Goal: Information Seeking & Learning: Learn about a topic

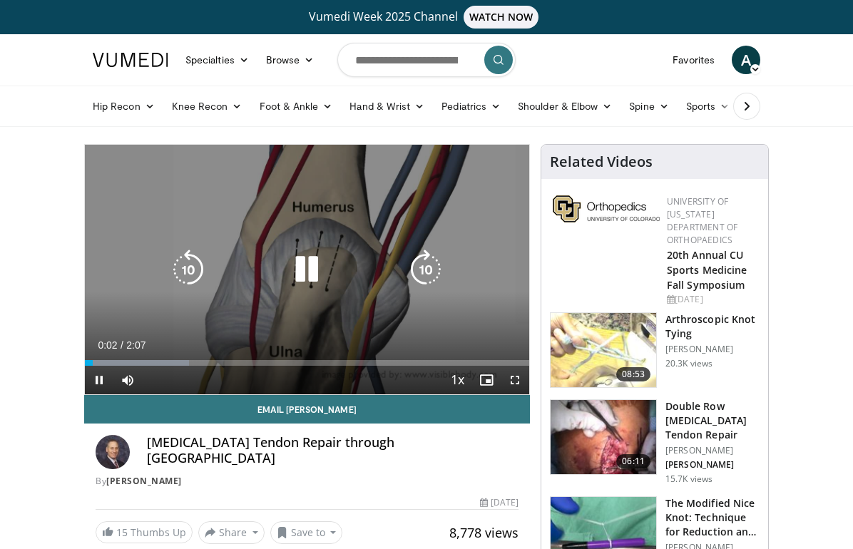
click at [298, 266] on icon "Video Player" at bounding box center [307, 270] width 40 height 40
click at [305, 262] on icon "Video Player" at bounding box center [307, 270] width 40 height 40
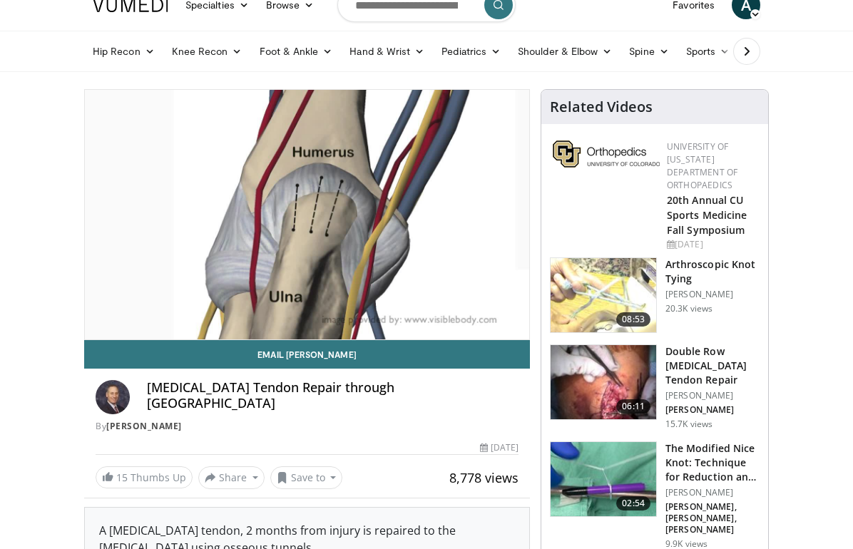
scroll to position [60, 0]
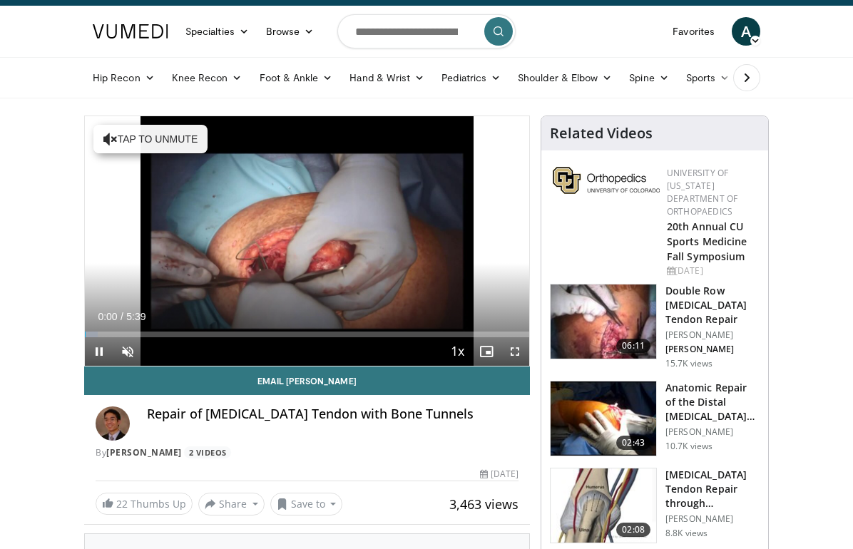
scroll to position [29, 0]
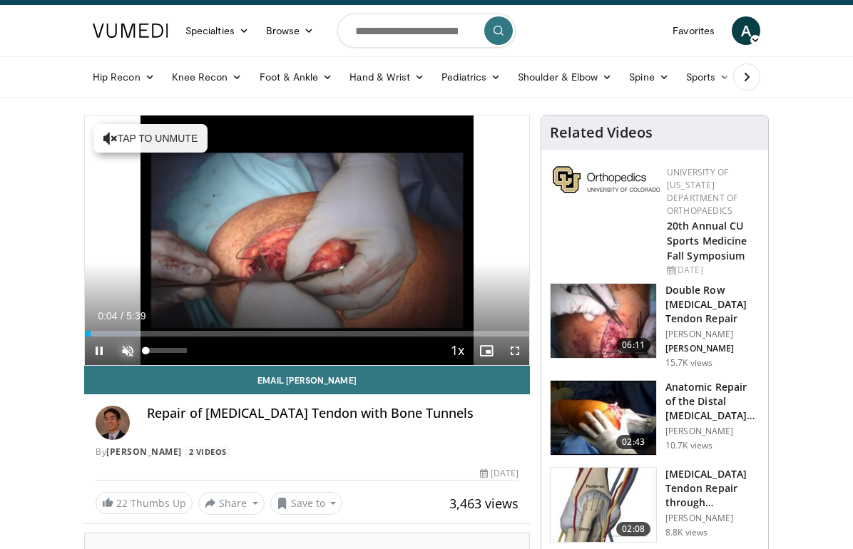
click at [128, 352] on span "Video Player" at bounding box center [127, 351] width 29 height 29
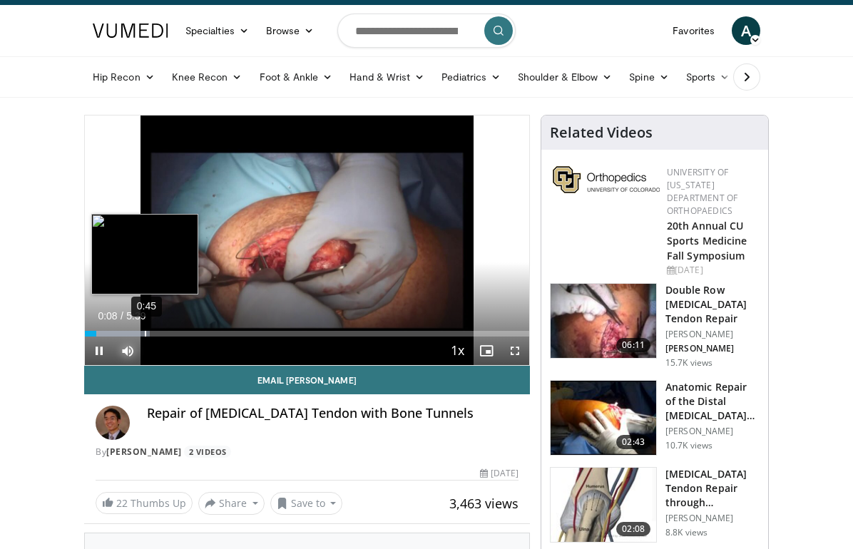
click at [145, 331] on div "0:45" at bounding box center [145, 334] width 1 height 6
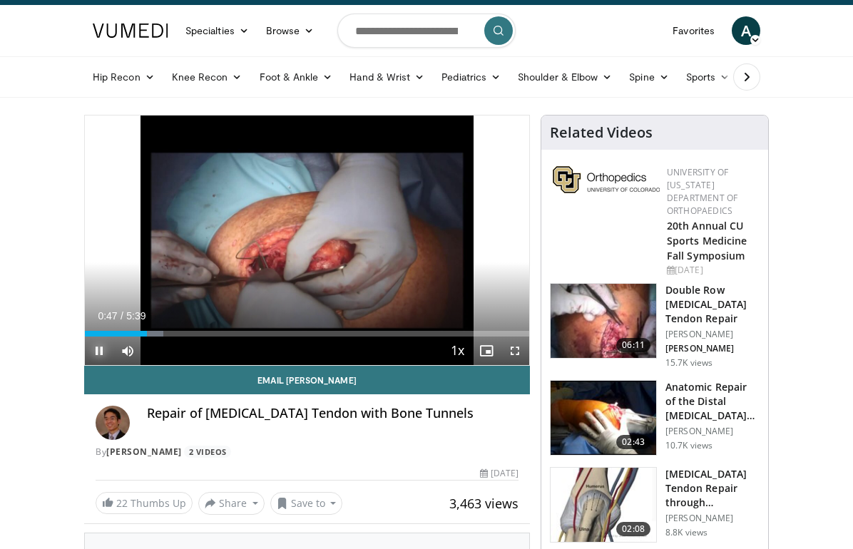
click at [94, 353] on span "Video Player" at bounding box center [99, 351] width 29 height 29
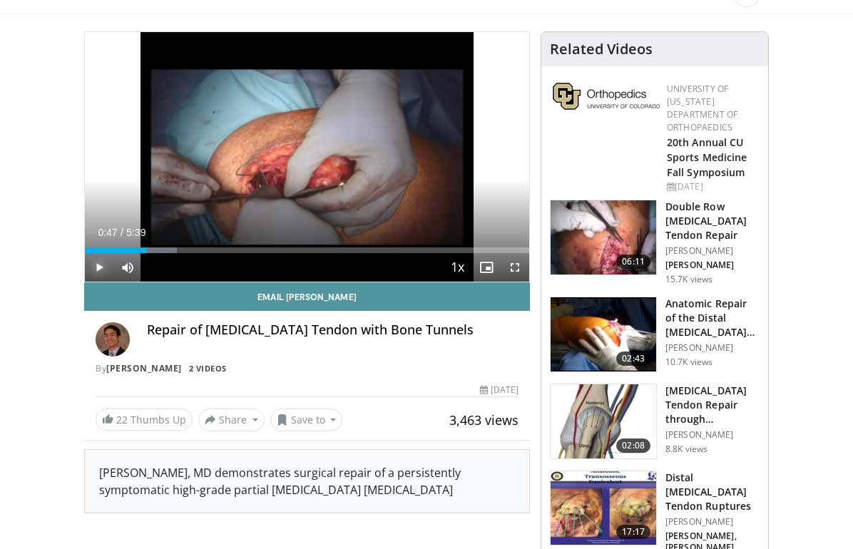
scroll to position [114, 0]
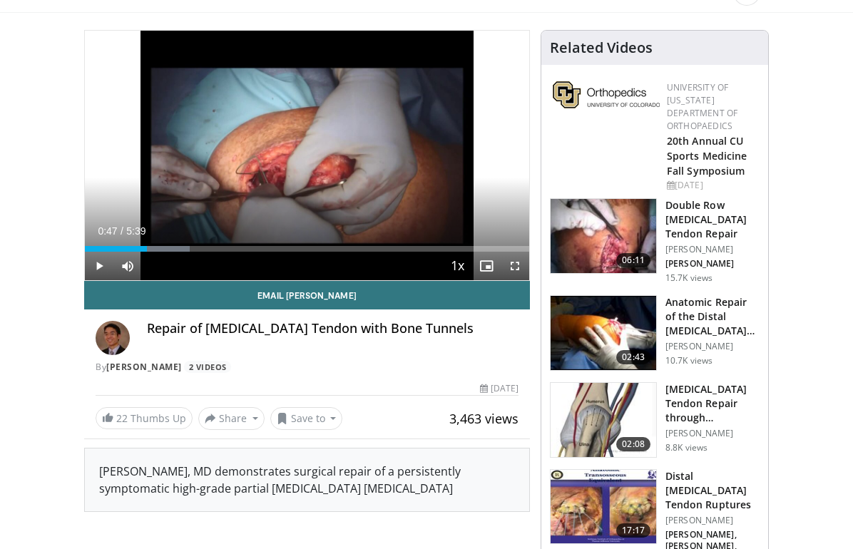
click at [584, 334] on img at bounding box center [604, 333] width 106 height 74
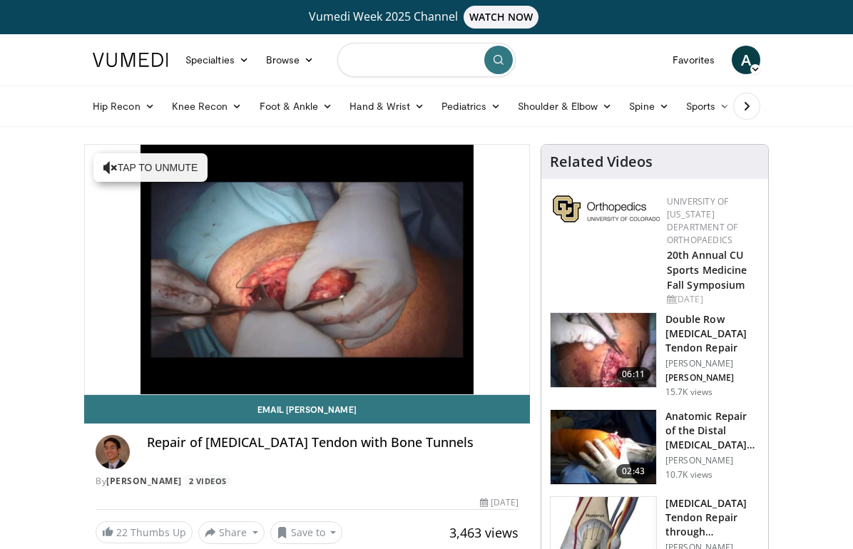
click at [397, 63] on input "Search topics, interventions" at bounding box center [426, 60] width 178 height 34
type input "**********"
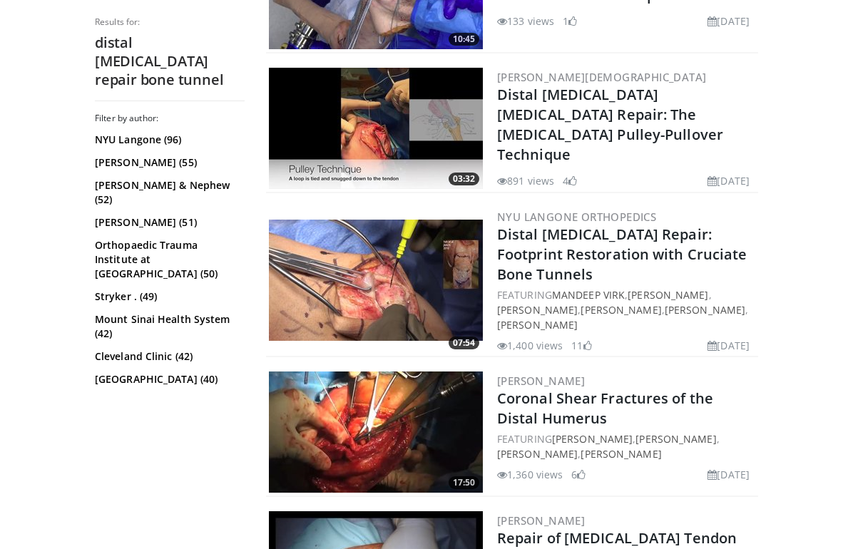
scroll to position [548, 0]
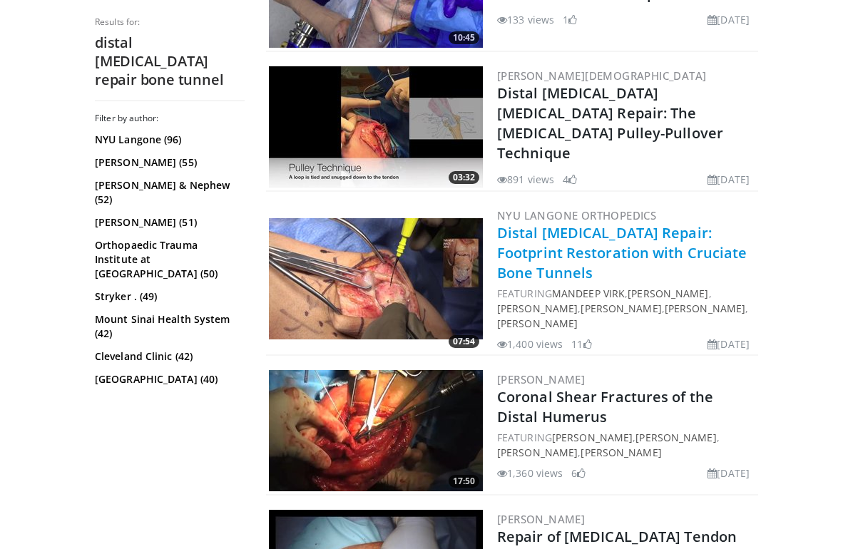
click at [528, 260] on link "Distal [MEDICAL_DATA] Repair: Footprint Restoration with Cruciate Bone Tunnels" at bounding box center [622, 252] width 250 height 59
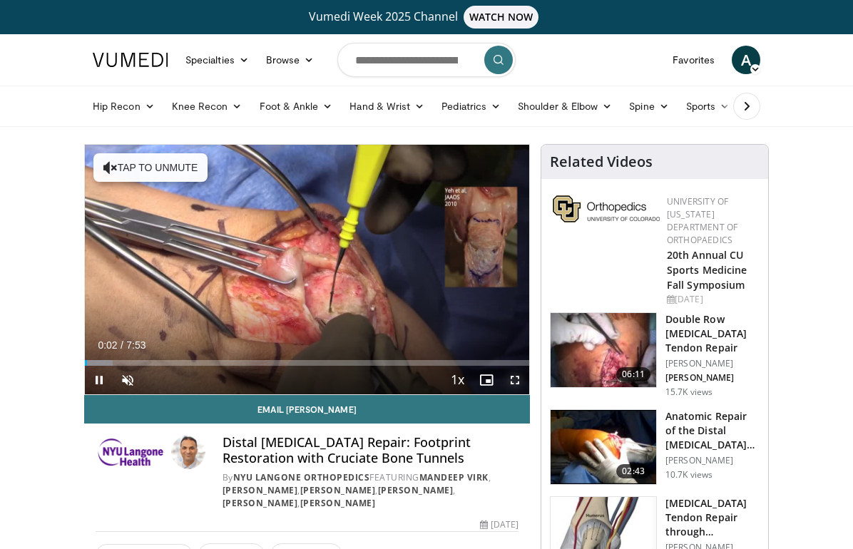
click at [511, 378] on span "Video Player" at bounding box center [515, 380] width 29 height 29
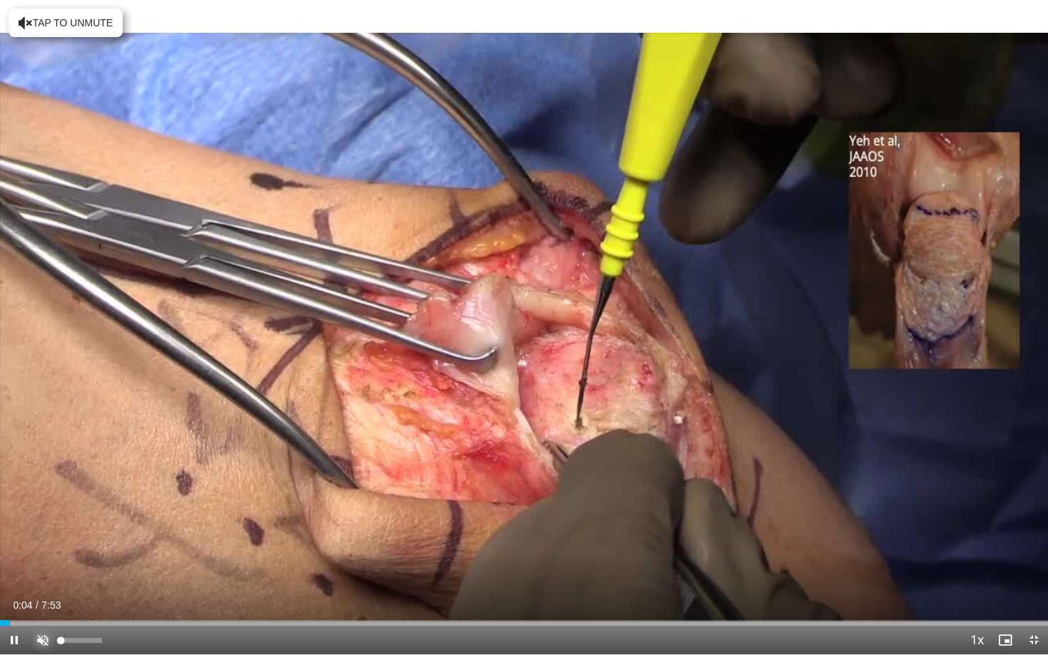
click at [41, 548] on span "Video Player" at bounding box center [43, 640] width 29 height 29
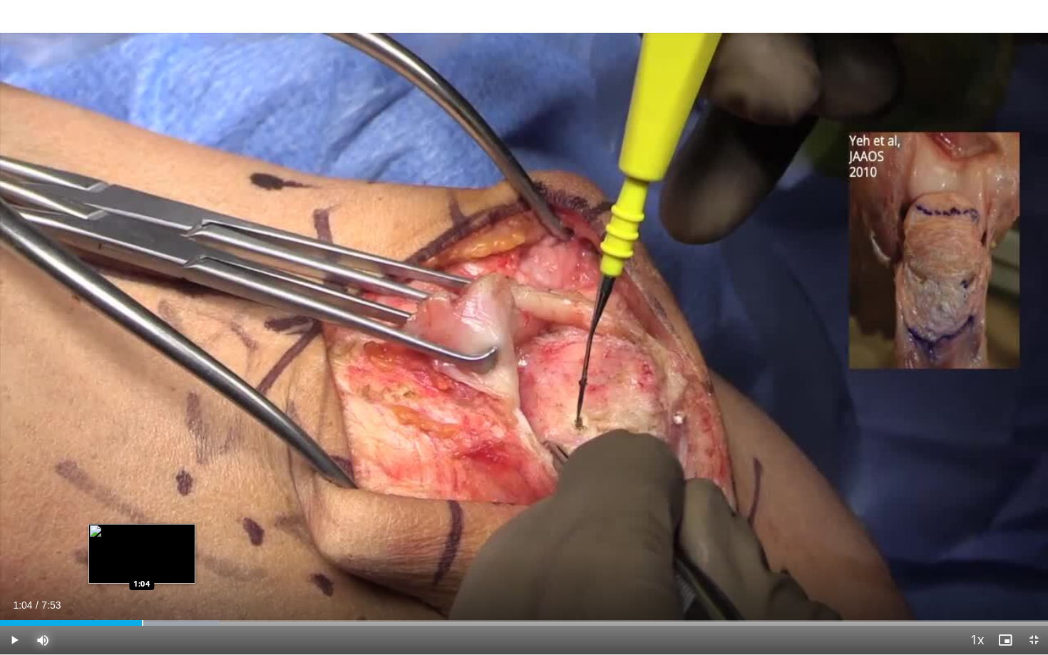
click at [142, 548] on div "Progress Bar" at bounding box center [142, 623] width 1 height 6
click at [165, 548] on div "Progress Bar" at bounding box center [165, 623] width 1 height 6
click at [182, 548] on div "Current Time 1:15 / Duration 7:53 Pause Skip Backward Skip Forward Mute 0% Load…" at bounding box center [524, 640] width 1048 height 29
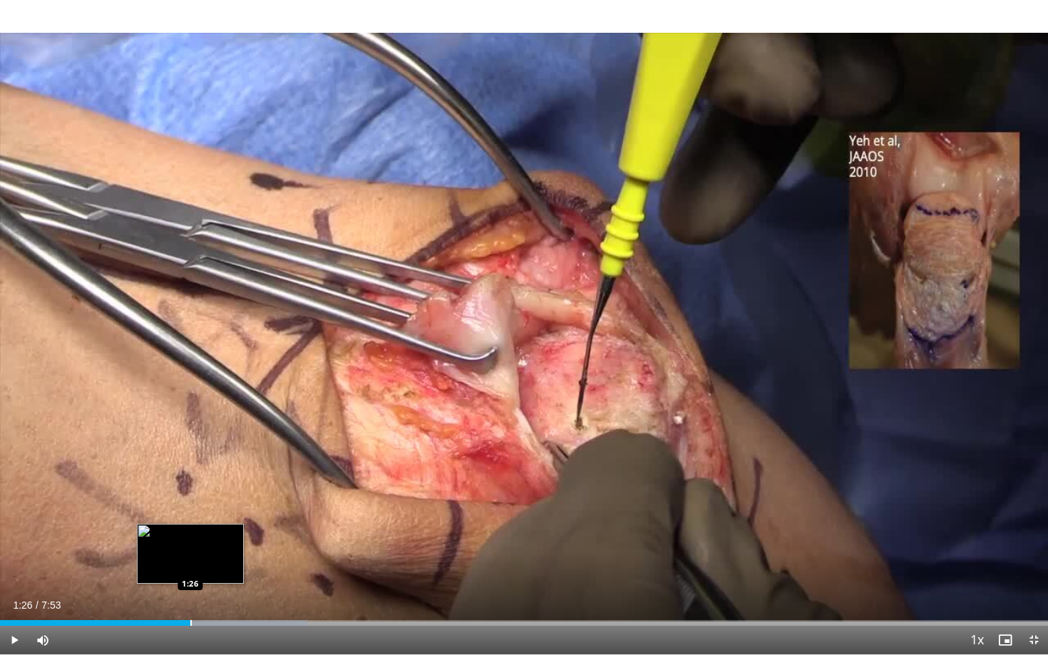
click at [190, 548] on div "Progress Bar" at bounding box center [190, 623] width 1 height 6
click at [217, 548] on div "Progress Bar" at bounding box center [217, 623] width 1 height 6
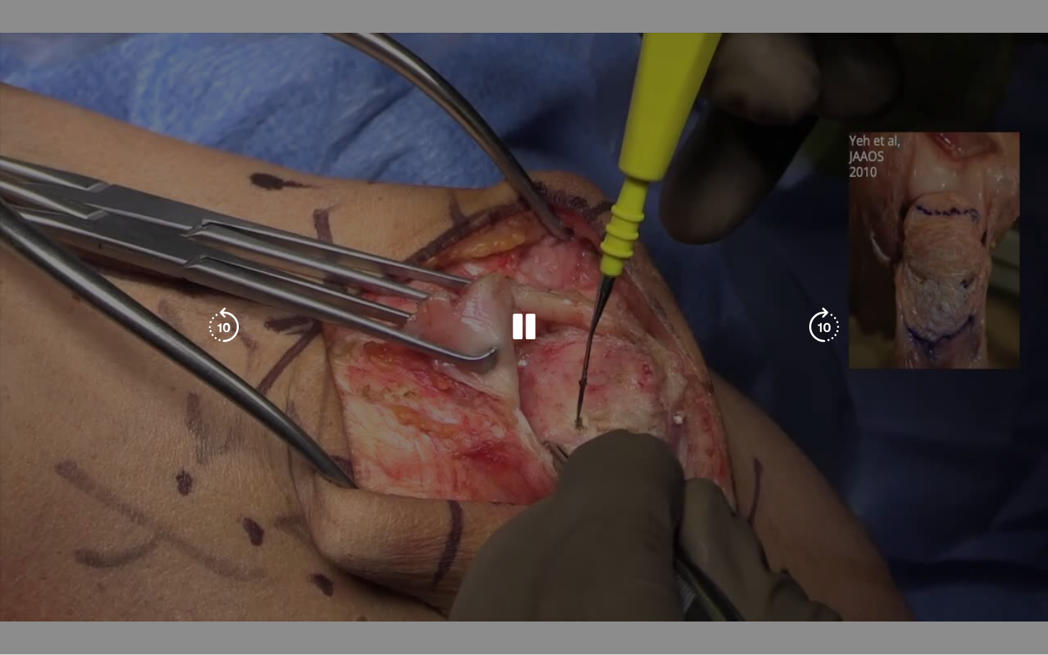
click at [257, 548] on div "10 seconds Tap to unmute" at bounding box center [524, 327] width 1048 height 655
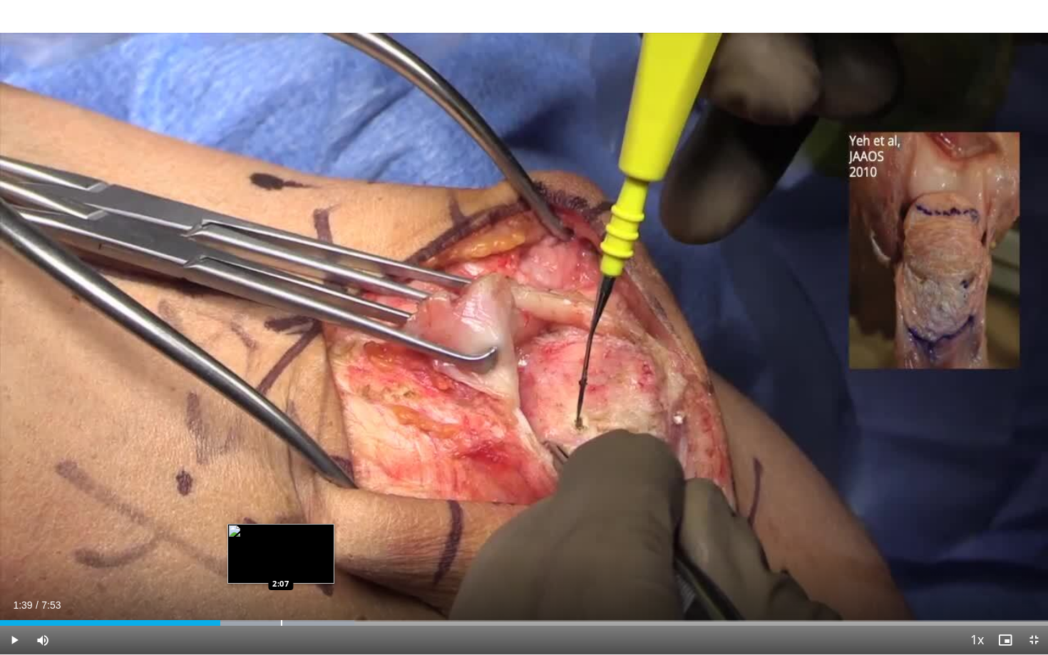
click at [281, 548] on div "Progress Bar" at bounding box center [281, 623] width 1 height 6
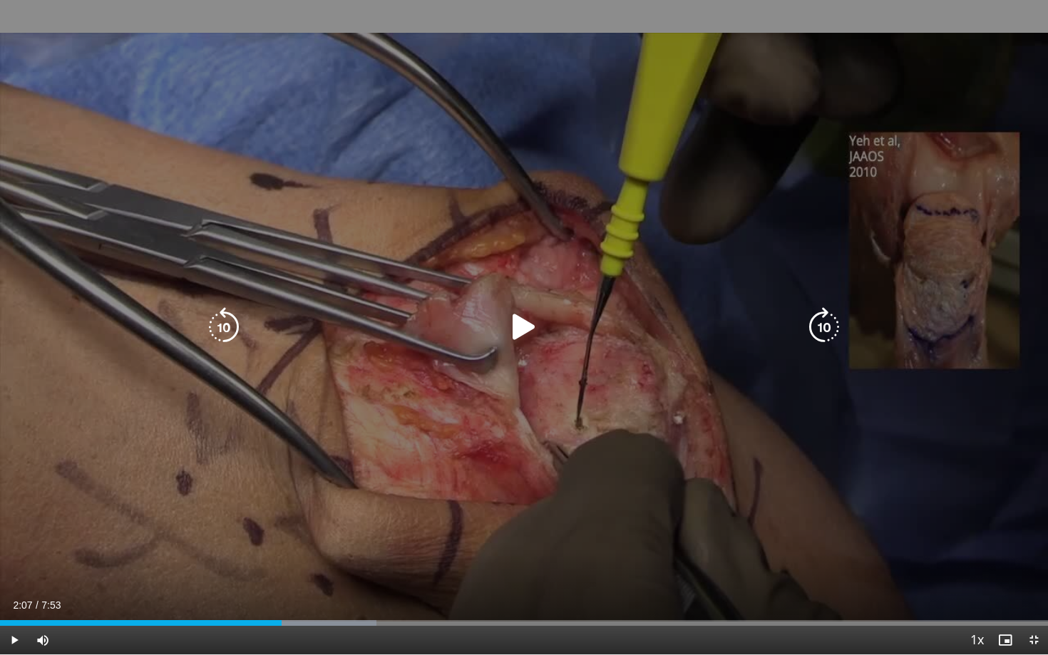
click at [347, 480] on div "10 seconds Tap to unmute" at bounding box center [524, 327] width 1048 height 655
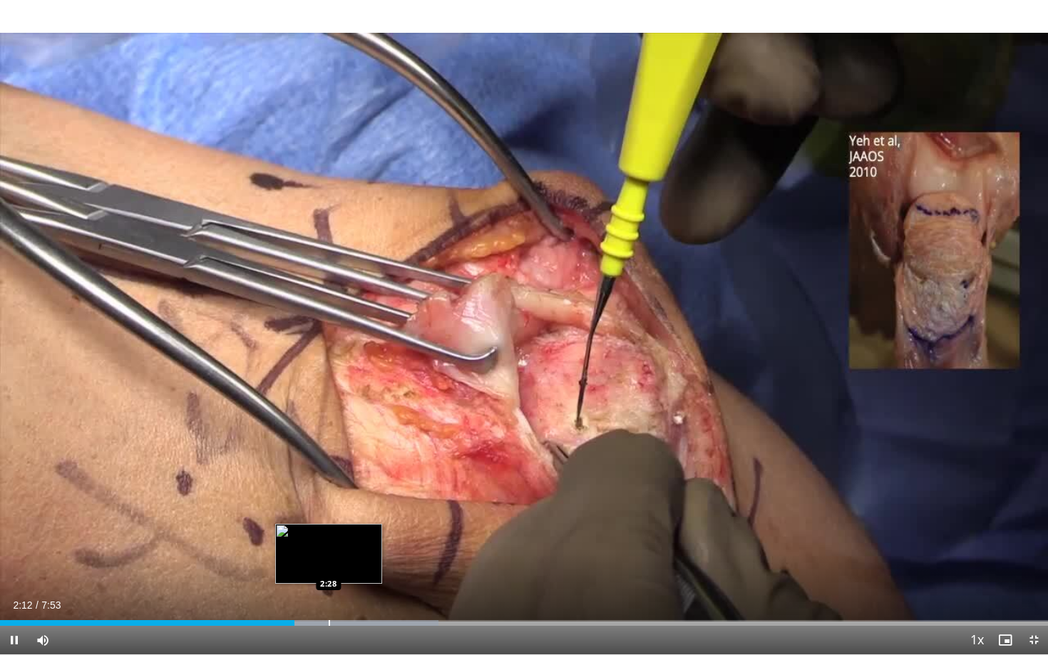
click at [328, 548] on div "Loaded : 41.85% 2:13 2:28" at bounding box center [524, 623] width 1048 height 6
click at [356, 548] on div "Progress Bar" at bounding box center [356, 623] width 1 height 6
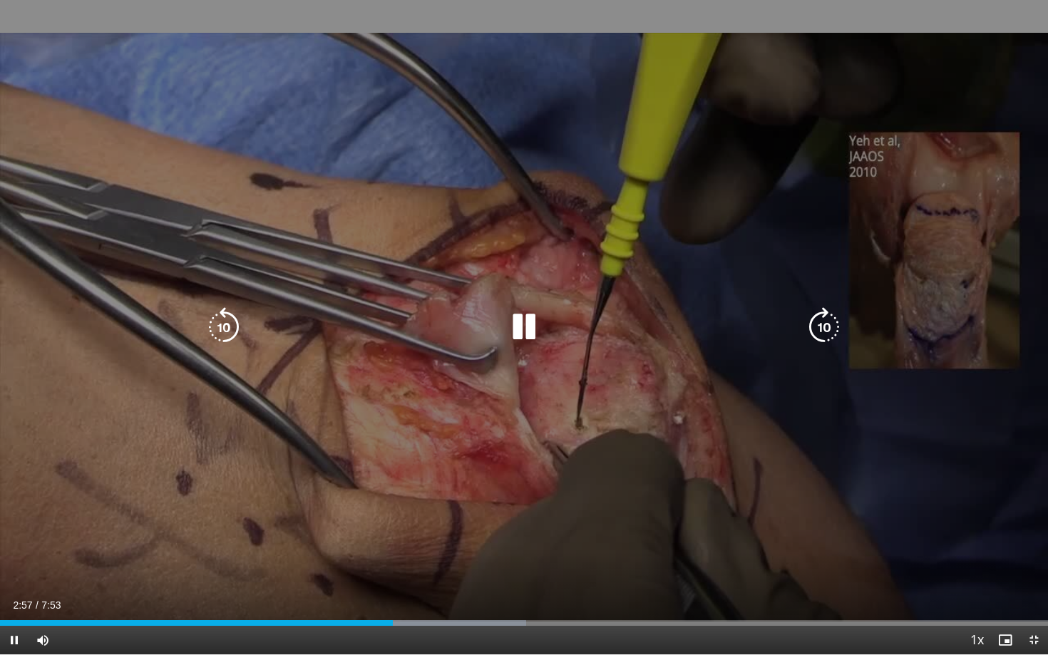
click at [528, 324] on icon "Video Player" at bounding box center [524, 327] width 40 height 40
